Goal: Task Accomplishment & Management: Manage account settings

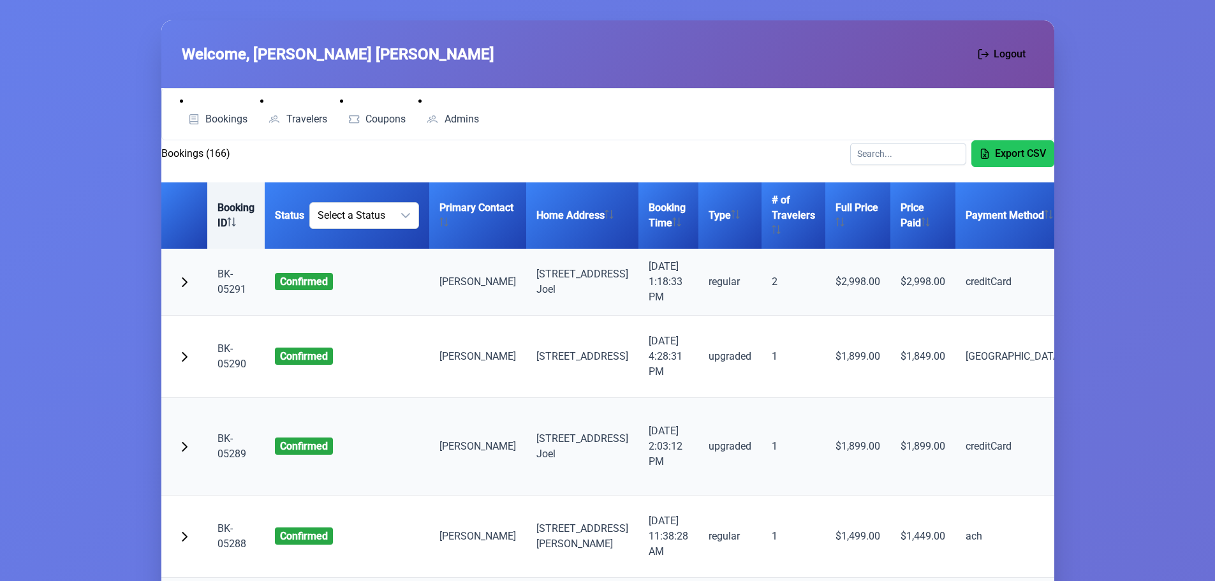
click at [221, 223] on th "Booking ID" at bounding box center [235, 215] width 57 height 66
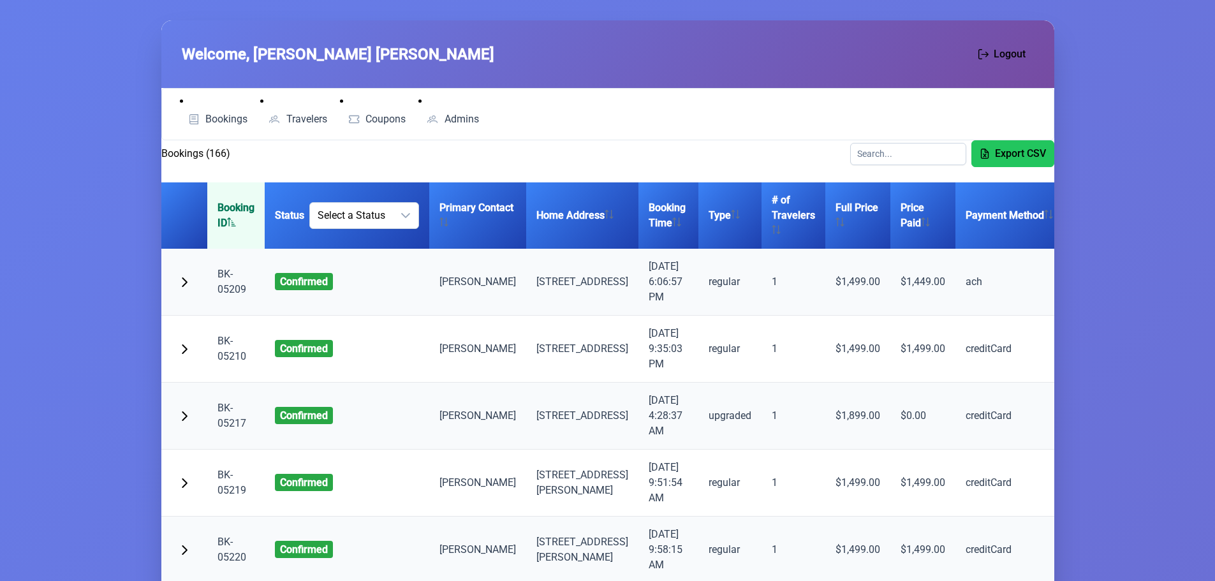
click at [221, 223] on th "Booking ID" at bounding box center [235, 215] width 57 height 66
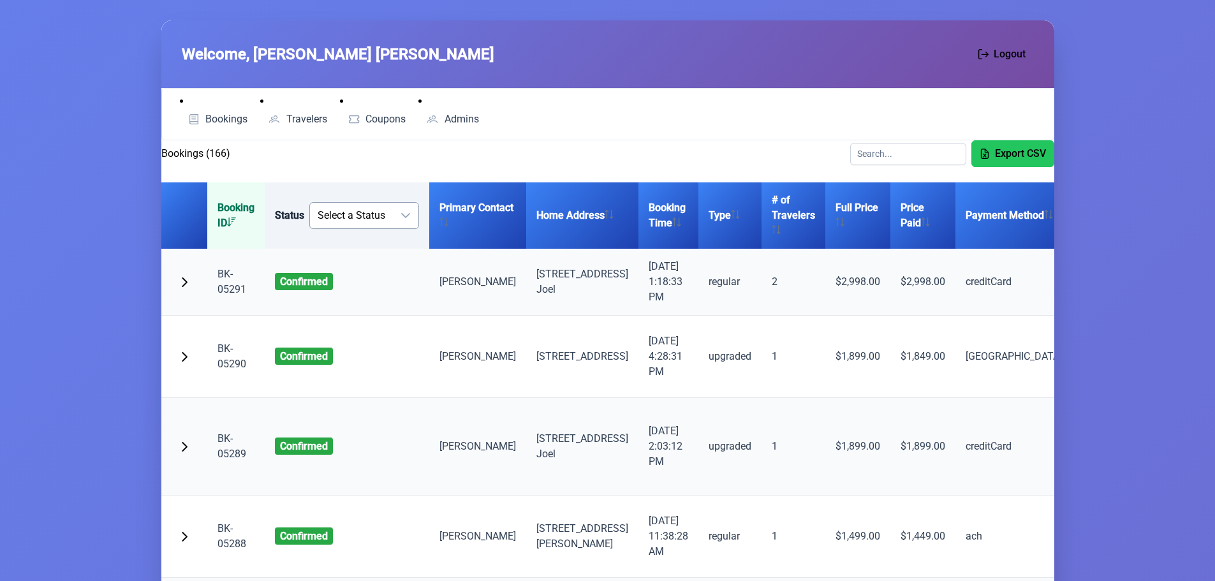
click at [401, 215] on icon "dropdown trigger" at bounding box center [405, 215] width 10 height 10
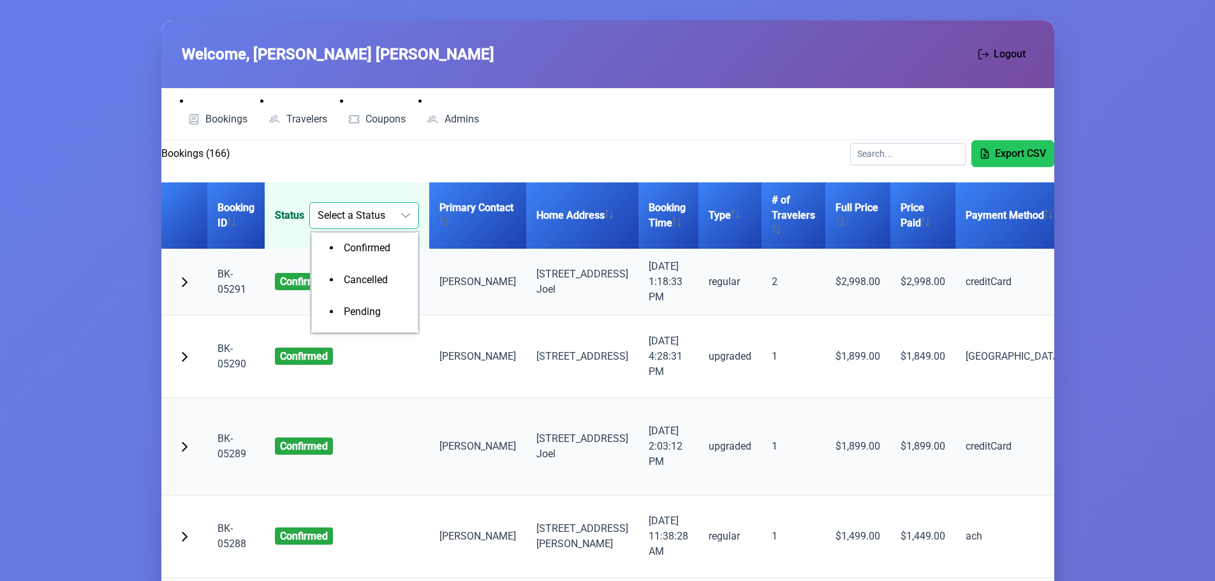
click at [401, 215] on icon "dropdown trigger" at bounding box center [405, 215] width 10 height 10
click at [307, 119] on span "Travelers" at bounding box center [306, 119] width 41 height 10
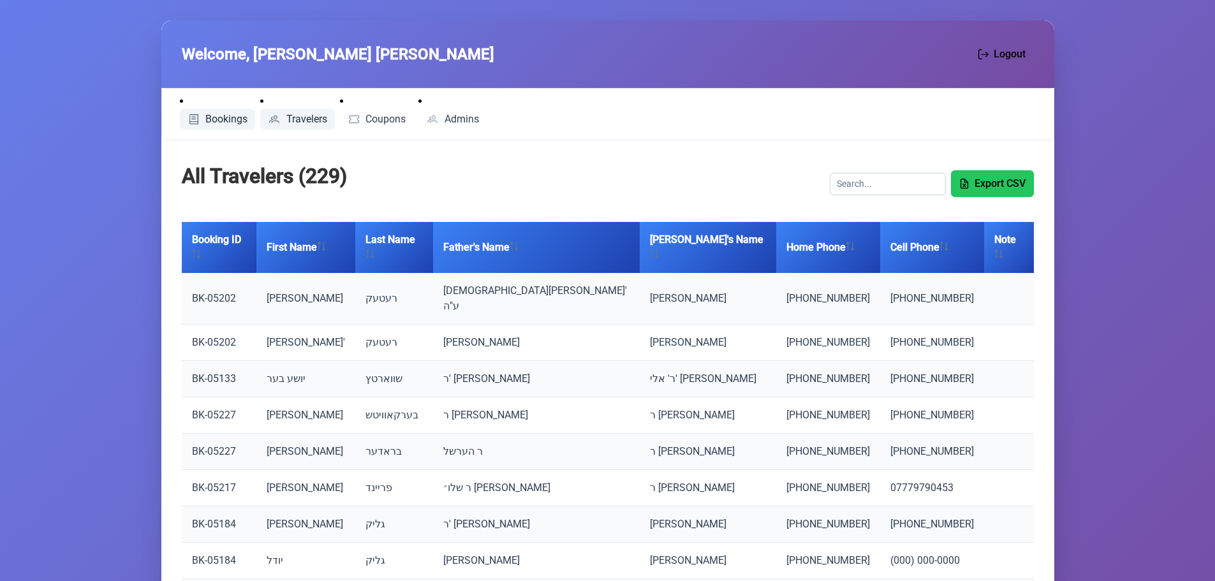
click at [214, 112] on link "Bookings" at bounding box center [218, 119] width 76 height 20
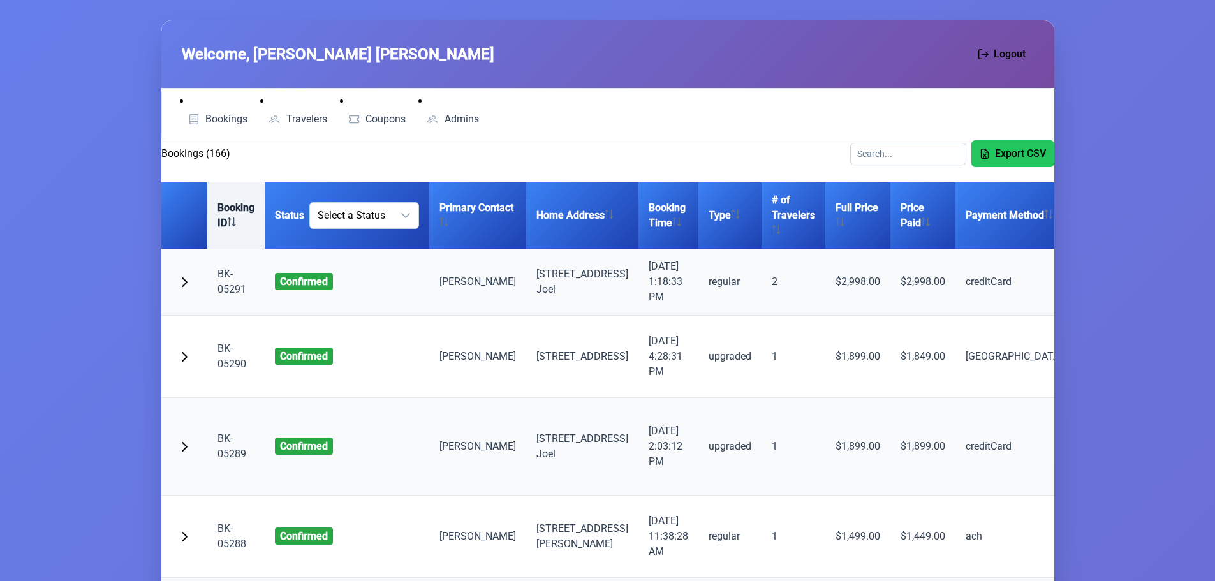
click at [228, 226] on th "Booking ID" at bounding box center [235, 215] width 57 height 66
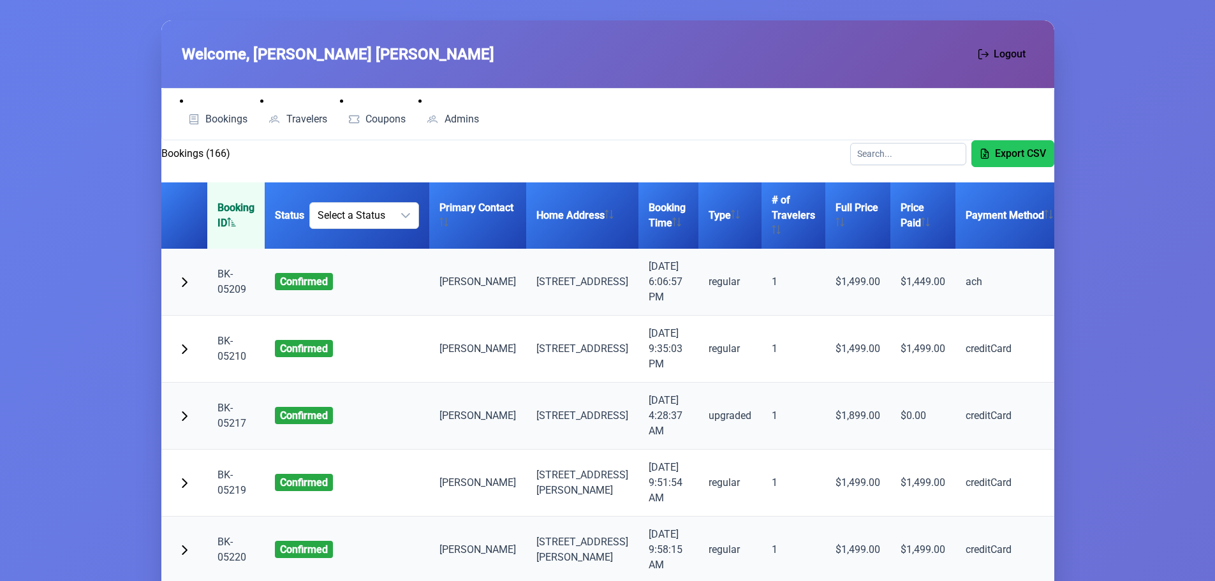
click at [230, 295] on link "BK-05209" at bounding box center [231, 281] width 29 height 27
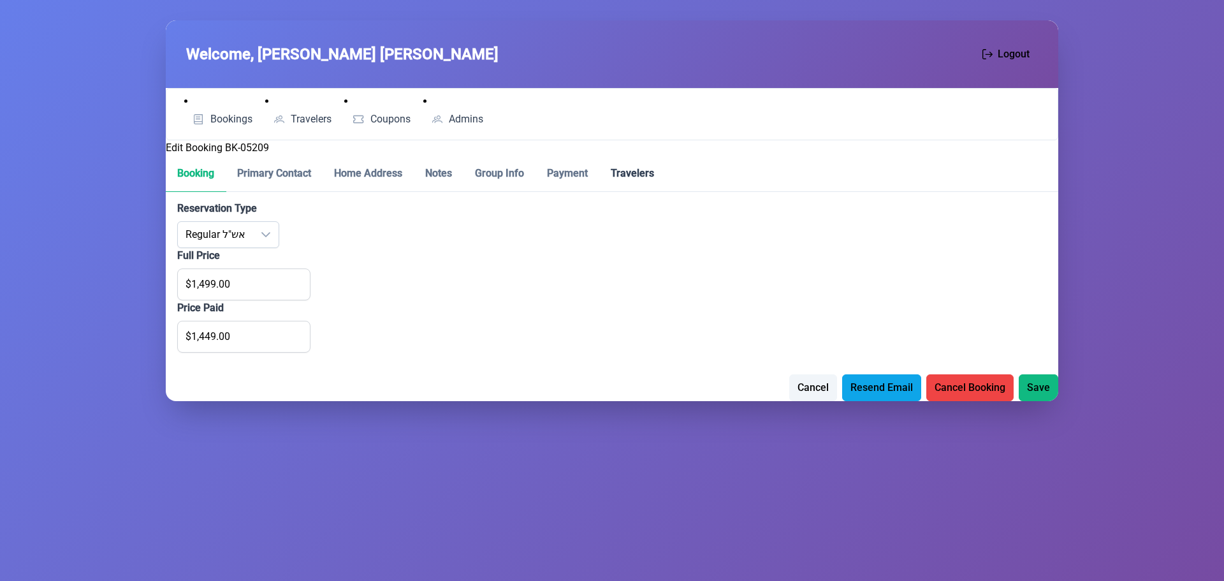
drag, startPoint x: 648, startPoint y: 159, endPoint x: 643, endPoint y: 167, distance: 9.2
click at [646, 161] on p-tab "Travelers" at bounding box center [632, 174] width 66 height 36
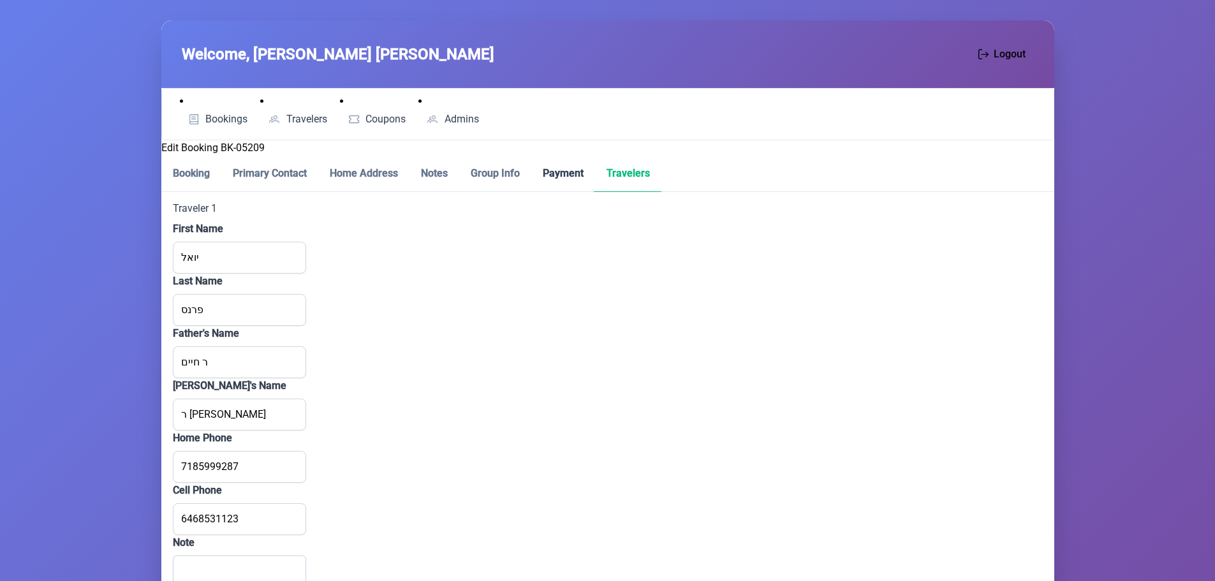
click at [578, 159] on p-tab "Payment" at bounding box center [563, 174] width 64 height 36
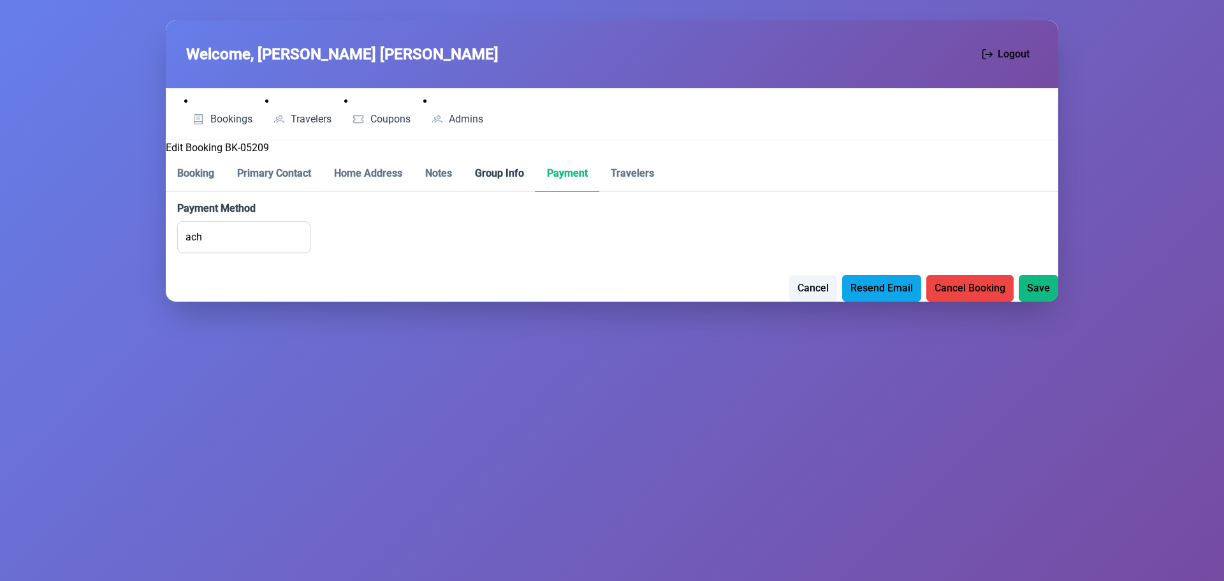
click at [497, 173] on p-tab "Group Info" at bounding box center [500, 174] width 72 height 36
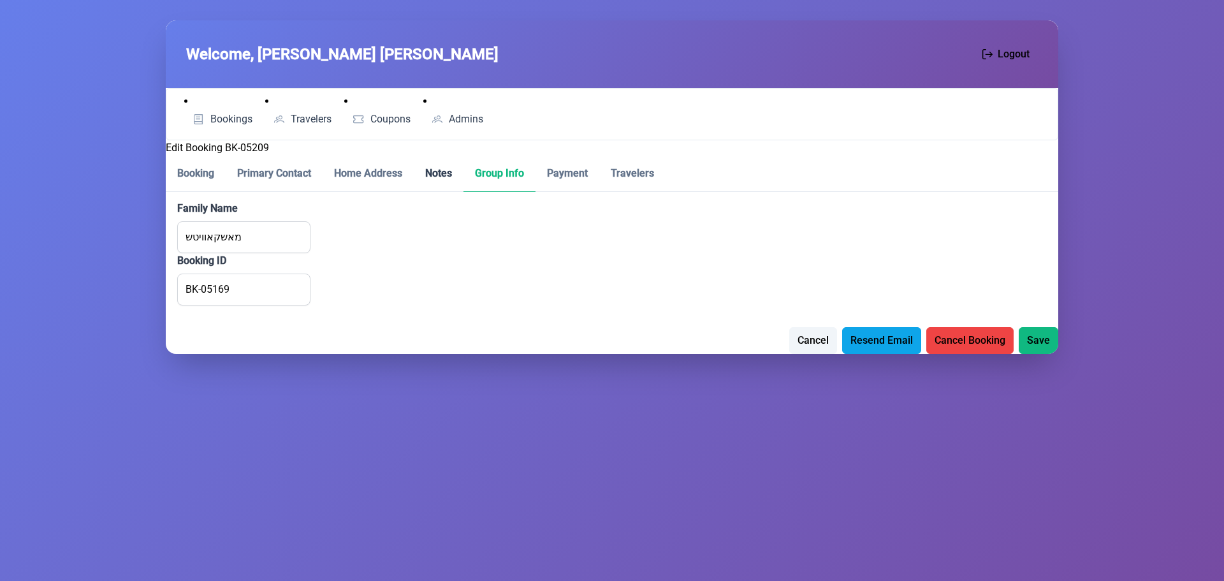
click at [428, 176] on p-tab "Notes" at bounding box center [439, 174] width 50 height 36
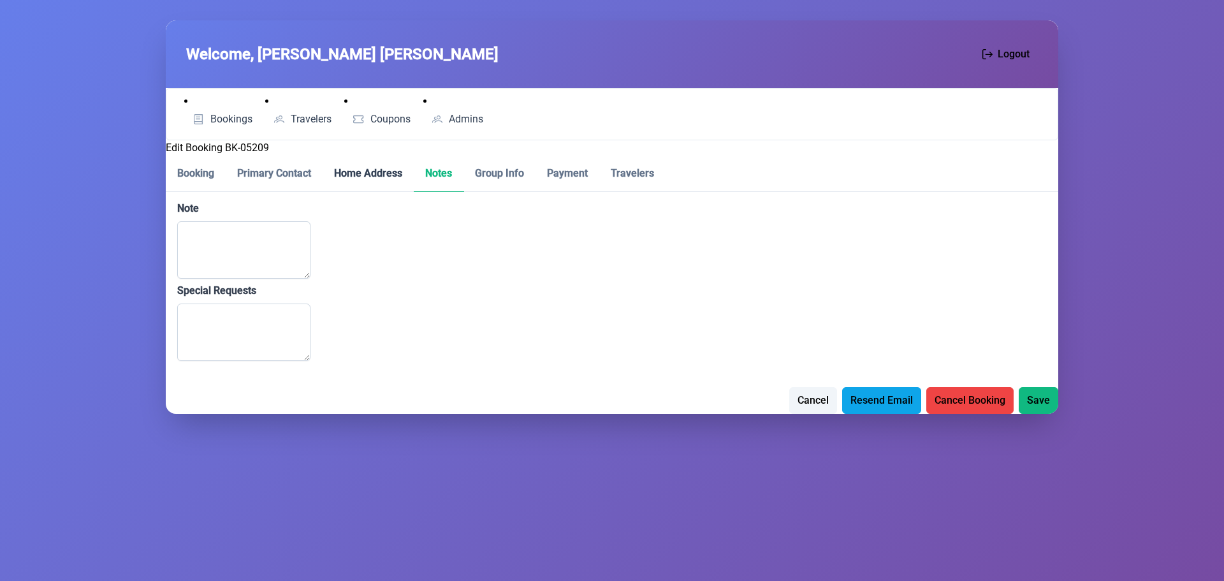
click at [385, 172] on p-tab "Home Address" at bounding box center [368, 174] width 91 height 36
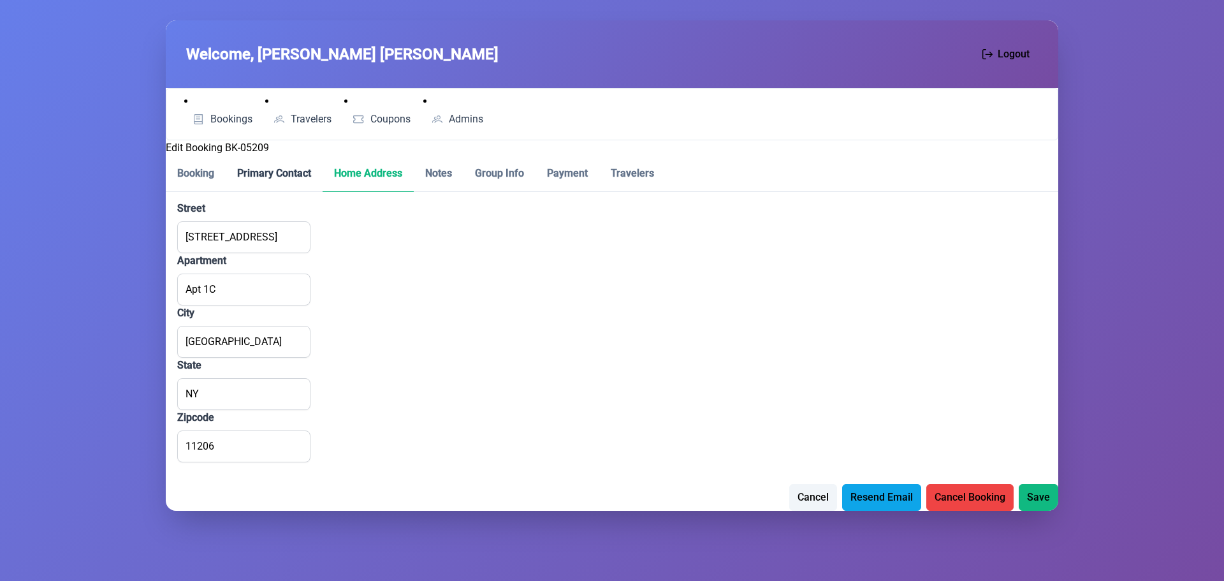
click at [300, 172] on p-tab "Primary Contact" at bounding box center [274, 174] width 97 height 36
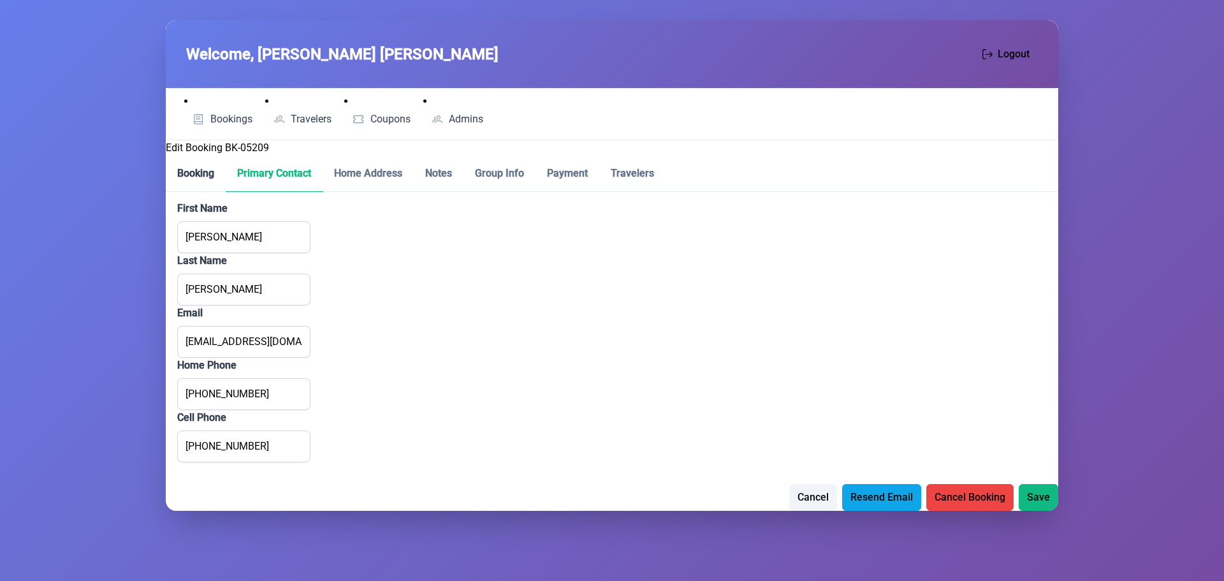
click at [181, 170] on p-tab "Booking" at bounding box center [196, 174] width 60 height 36
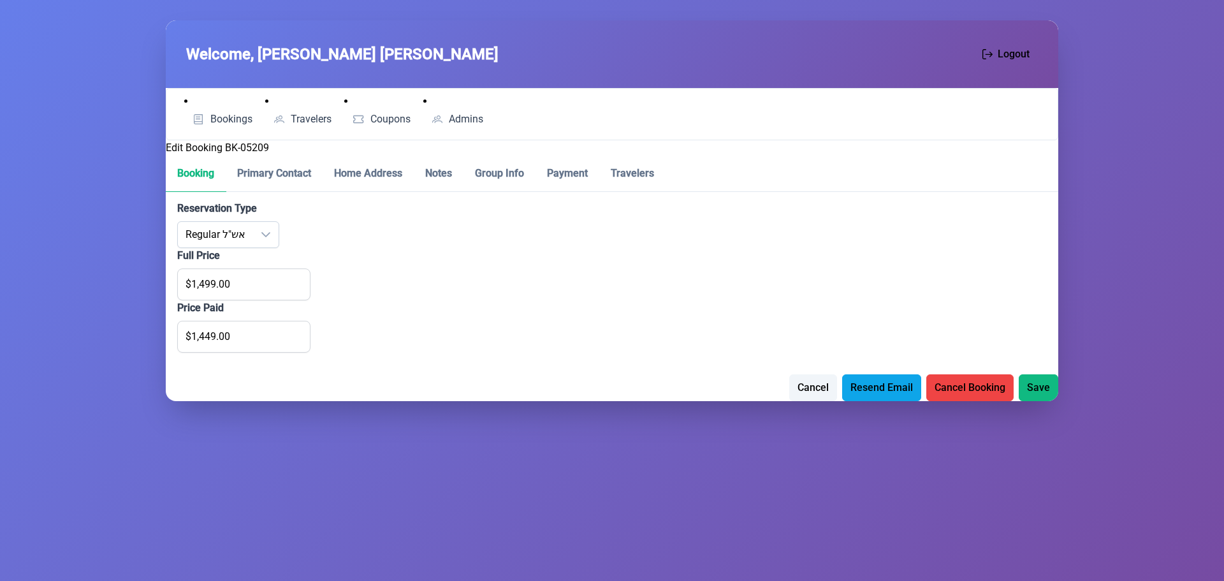
click at [232, 96] on li "Bookings" at bounding box center [222, 112] width 76 height 36
click at [222, 114] on span "Bookings" at bounding box center [231, 119] width 42 height 10
